Goal: Find contact information: Find contact information

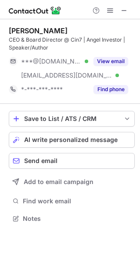
scroll to position [212, 140]
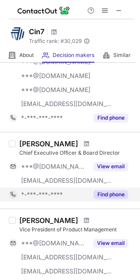
scroll to position [131, 0]
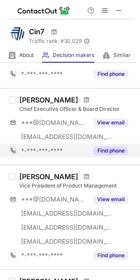
click at [105, 150] on button "Find phone" at bounding box center [110, 150] width 35 height 9
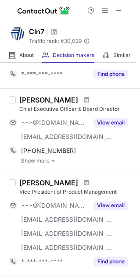
click at [53, 161] on img at bounding box center [52, 161] width 5 height 6
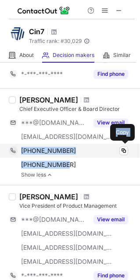
drag, startPoint x: 73, startPoint y: 163, endPoint x: 19, endPoint y: 149, distance: 55.6
click at [19, 149] on div "+16144038164 Copy +14252425286 Copy" at bounding box center [68, 158] width 119 height 28
copy div "+16144038164 Copy +14252425286"
click at [121, 151] on span at bounding box center [123, 150] width 7 height 7
click at [120, 150] on span at bounding box center [123, 150] width 7 height 7
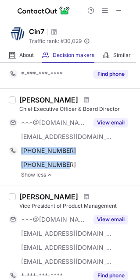
drag, startPoint x: 90, startPoint y: 99, endPoint x: 20, endPoint y: 98, distance: 69.6
click at [20, 98] on div "Ajoy Krishnamoorthy" at bounding box center [48, 99] width 59 height 9
copy div "Ajoy Krishnamoorthy"
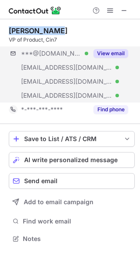
scroll to position [232, 140]
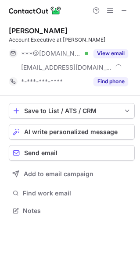
scroll to position [204, 140]
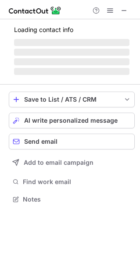
scroll to position [254, 140]
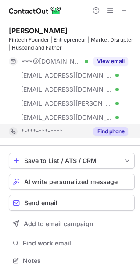
click at [109, 129] on button "Find phone" at bounding box center [110, 131] width 35 height 9
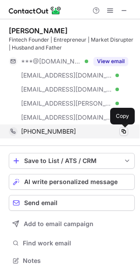
click at [123, 131] on span at bounding box center [123, 131] width 7 height 7
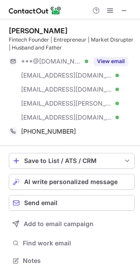
click at [73, 27] on div "Alan Ward" at bounding box center [72, 30] width 126 height 9
drag, startPoint x: 47, startPoint y: 29, endPoint x: 9, endPoint y: 27, distance: 38.1
click at [9, 27] on div "Alan Ward" at bounding box center [72, 30] width 126 height 9
copy div "Alan Ward"
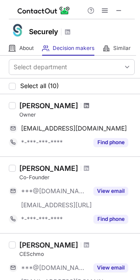
click at [84, 105] on span at bounding box center [86, 105] width 5 height 7
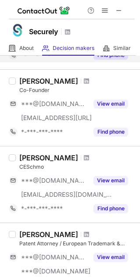
scroll to position [88, 0]
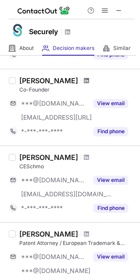
click at [89, 81] on span at bounding box center [86, 80] width 5 height 7
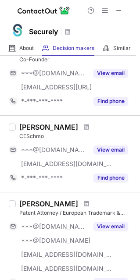
scroll to position [131, 0]
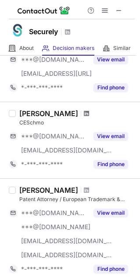
click at [84, 113] on span at bounding box center [86, 113] width 5 height 7
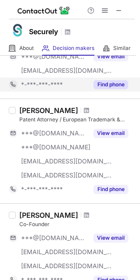
scroll to position [219, 0]
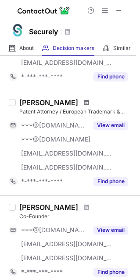
click at [84, 104] on span at bounding box center [86, 102] width 5 height 7
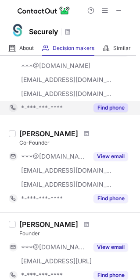
scroll to position [306, 0]
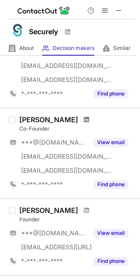
click at [84, 116] on span at bounding box center [86, 119] width 5 height 7
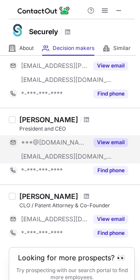
scroll to position [645, 0]
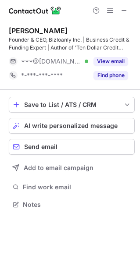
scroll to position [198, 140]
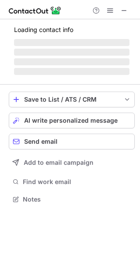
scroll to position [204, 140]
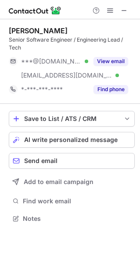
scroll to position [212, 140]
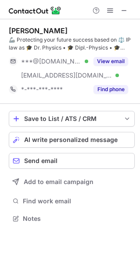
scroll to position [212, 140]
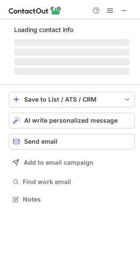
scroll to position [226, 140]
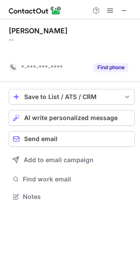
scroll to position [176, 140]
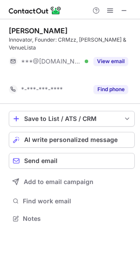
scroll to position [198, 140]
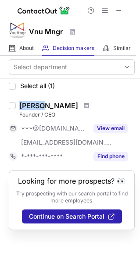
drag, startPoint x: 42, startPoint y: 105, endPoint x: 21, endPoint y: 107, distance: 21.9
click at [21, 107] on div "[PERSON_NAME]" at bounding box center [76, 105] width 115 height 9
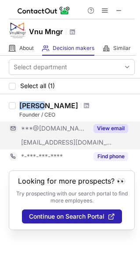
copy div "[PERSON_NAME]"
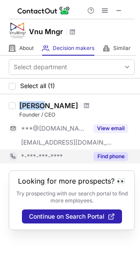
click at [106, 152] on button "Find phone" at bounding box center [110, 156] width 35 height 9
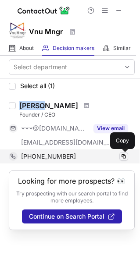
click at [123, 155] on span at bounding box center [123, 156] width 7 height 7
